Goal: Task Accomplishment & Management: Manage account settings

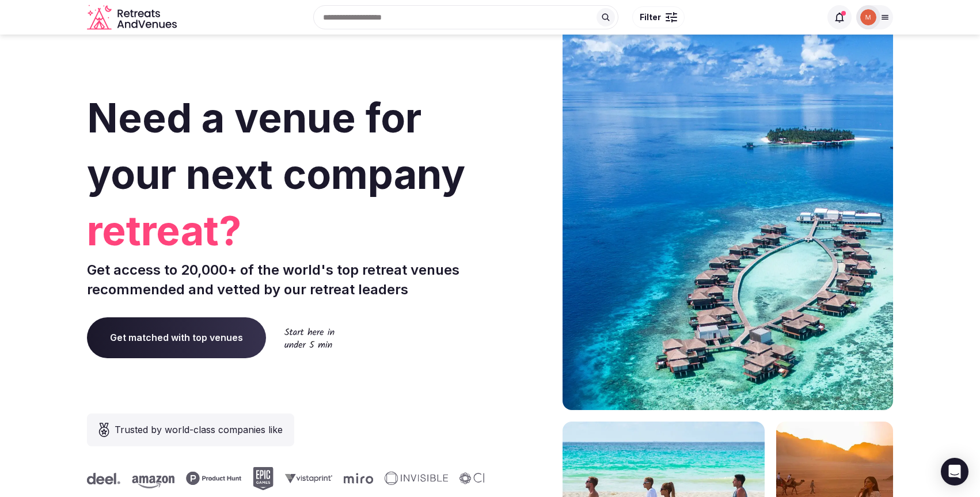
click at [882, 20] on icon at bounding box center [884, 17] width 9 height 9
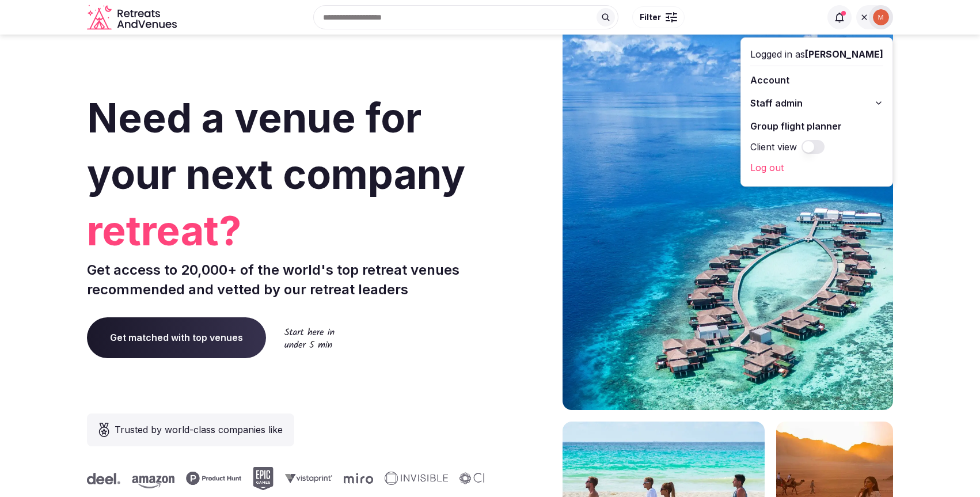
click at [832, 101] on button "Staff admin" at bounding box center [816, 103] width 133 height 18
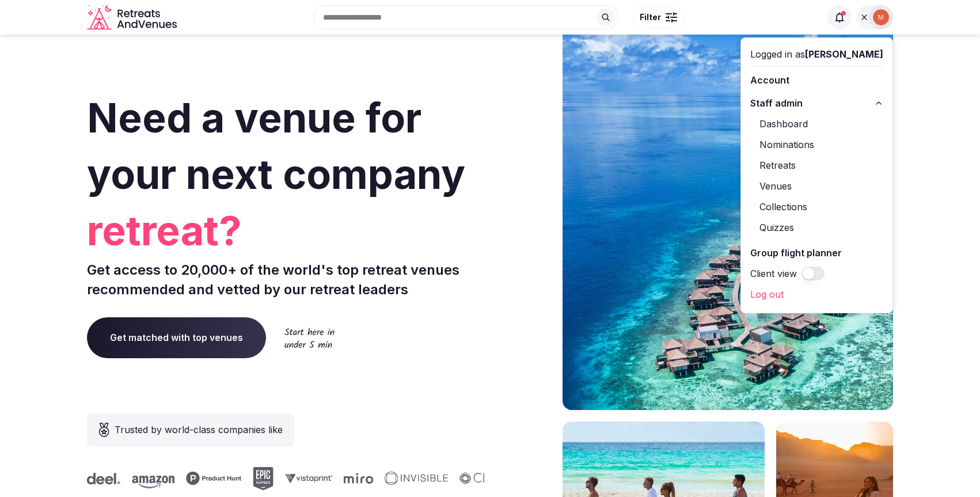
click at [792, 163] on link "Retreats" at bounding box center [816, 165] width 133 height 18
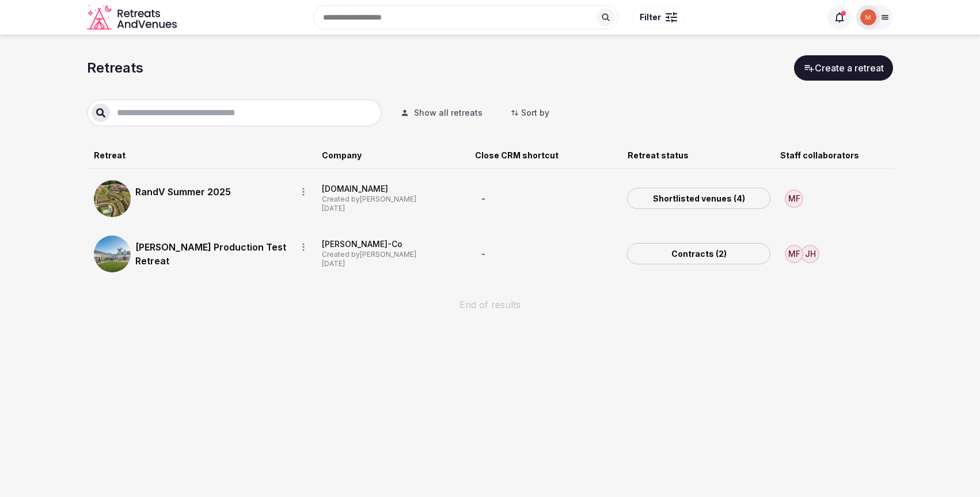
click at [695, 253] on link "Contracts (2)" at bounding box center [698, 254] width 143 height 22
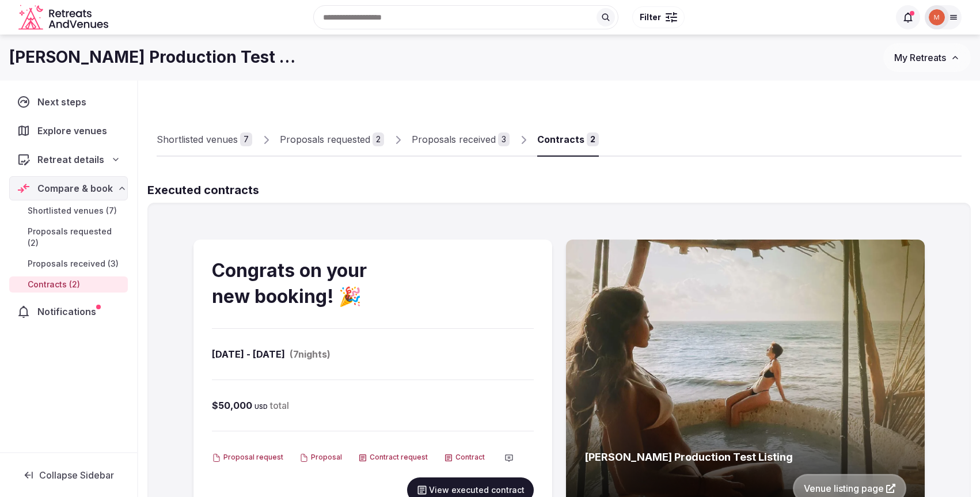
click at [436, 136] on div "Proposals received" at bounding box center [453, 139] width 84 height 14
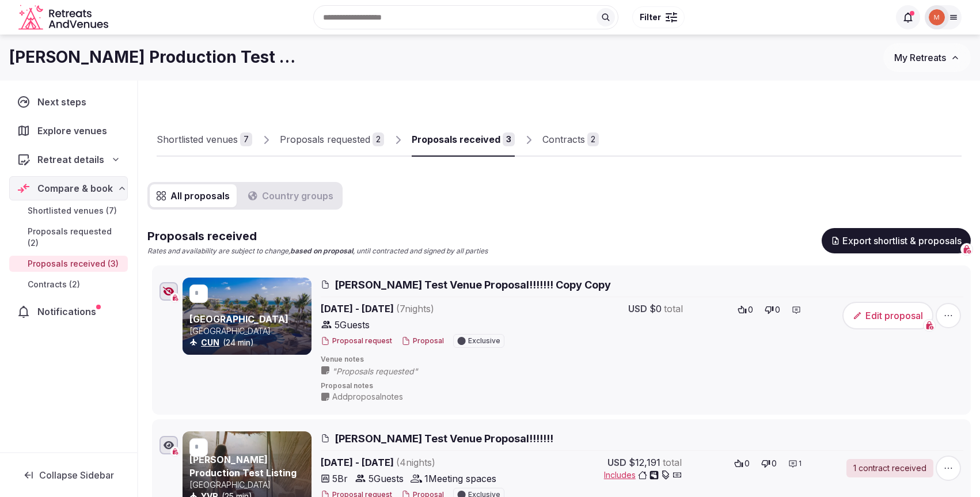
click at [426, 342] on button "Proposal" at bounding box center [422, 341] width 43 height 10
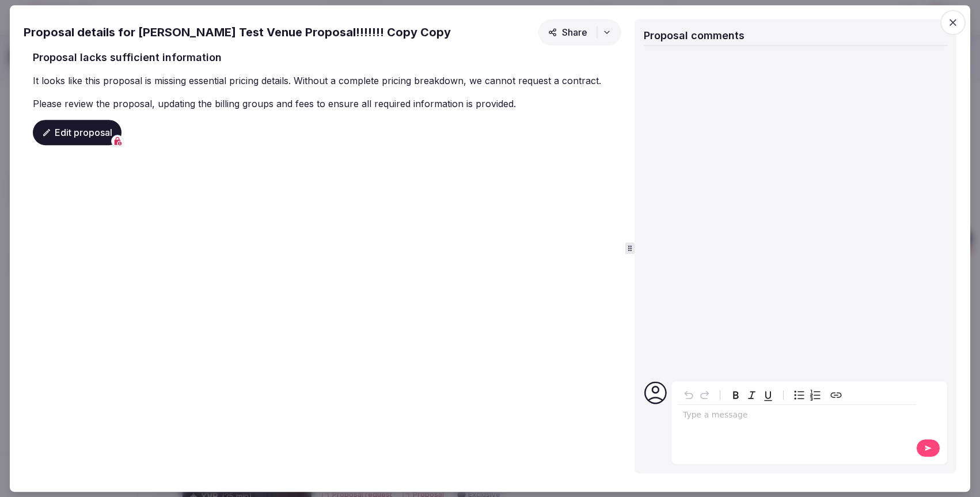
click at [954, 24] on icon "button" at bounding box center [952, 22] width 7 height 7
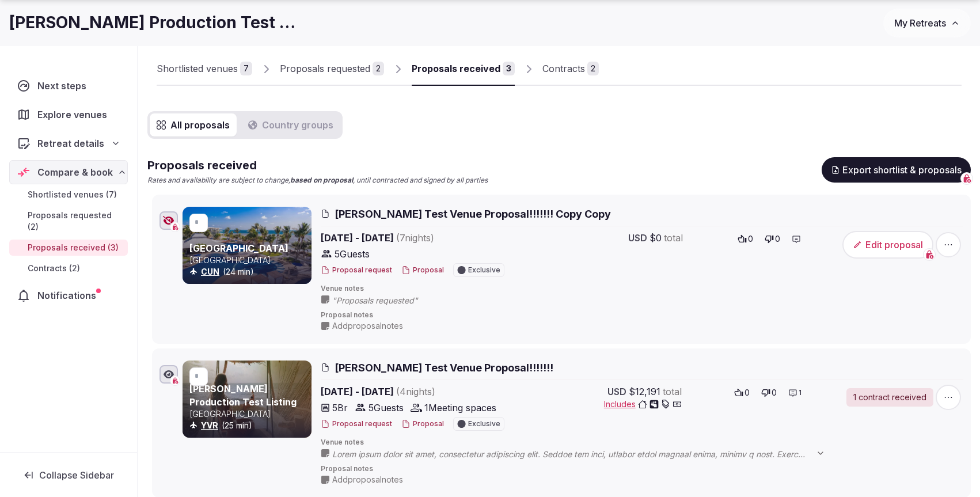
scroll to position [170, 0]
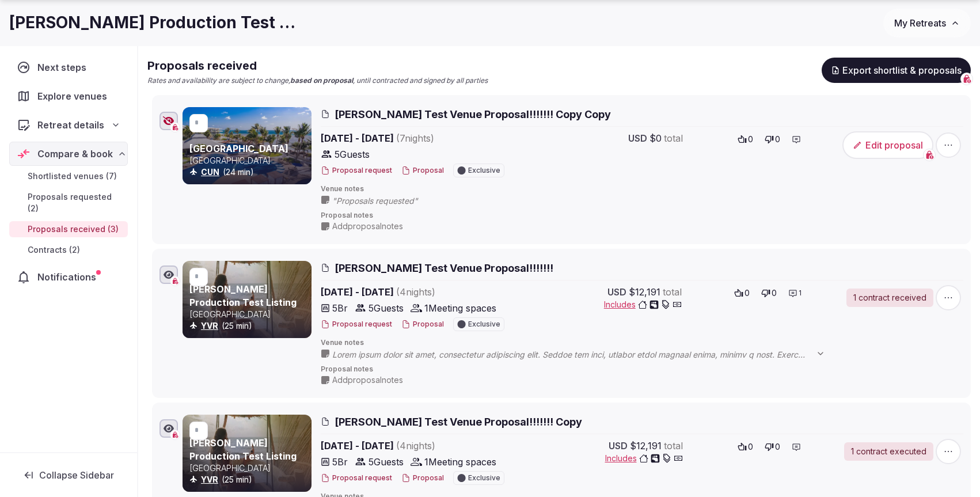
click at [426, 323] on button "Proposal" at bounding box center [422, 324] width 43 height 10
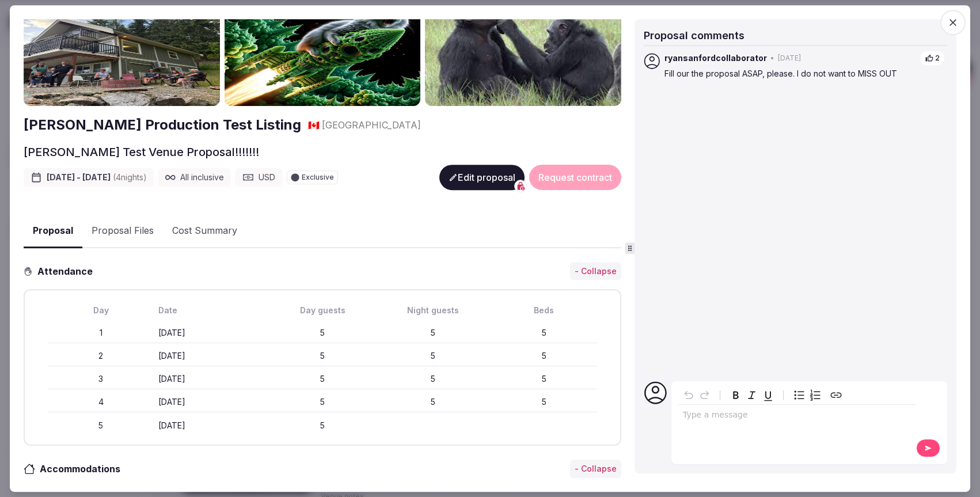
scroll to position [0, 0]
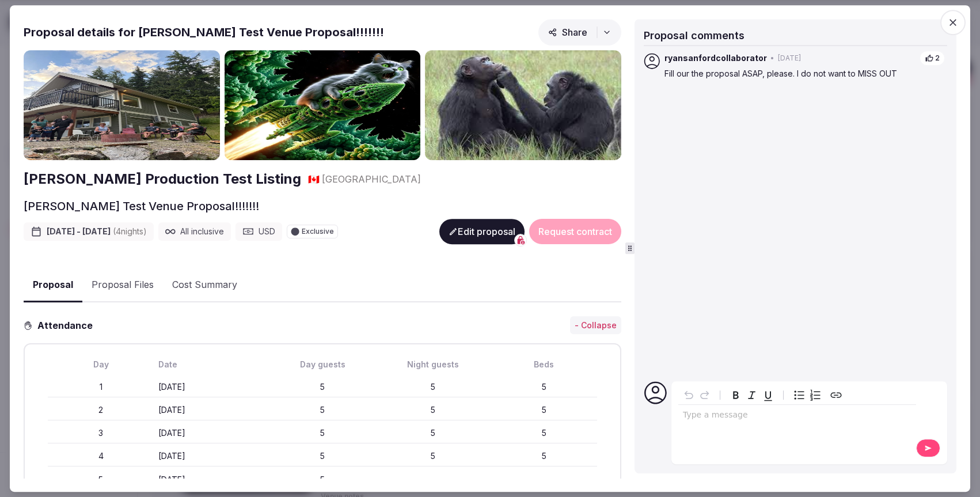
click at [214, 287] on button "Cost Summary" at bounding box center [204, 284] width 83 height 33
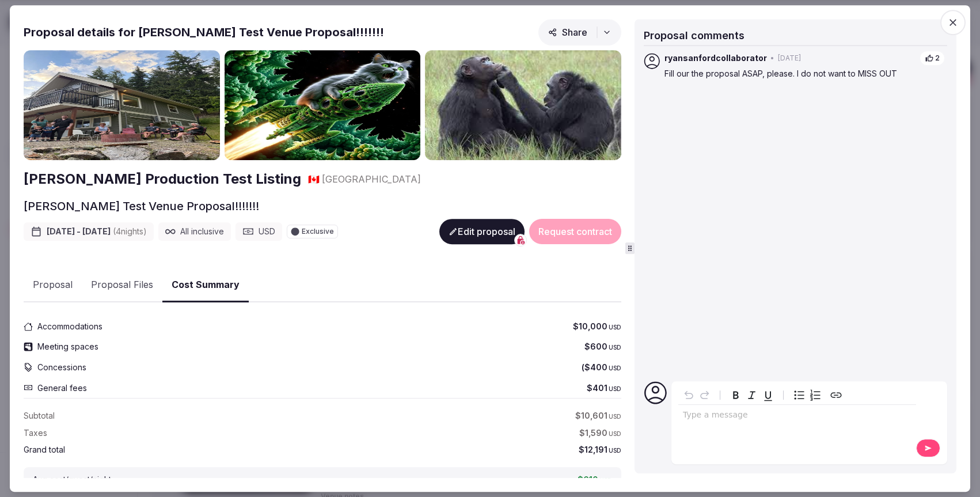
scroll to position [95, 0]
